Goal: Connect with others: Connect with other users

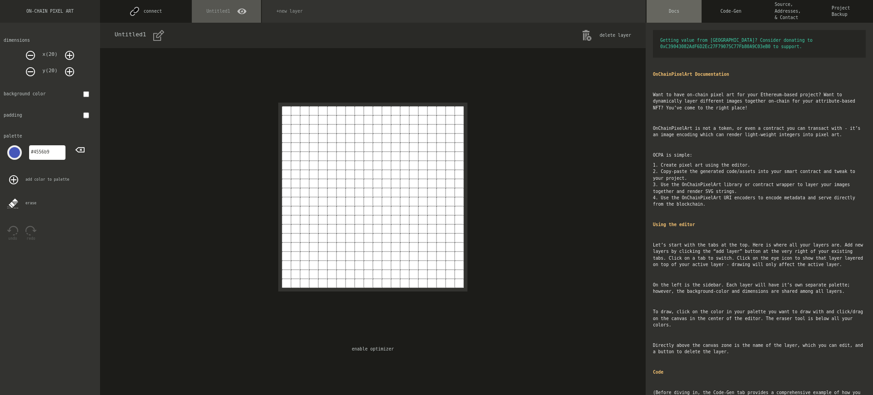
click at [145, 11] on button "connect" at bounding box center [145, 11] width 91 height 23
